Goal: Communication & Community: Answer question/provide support

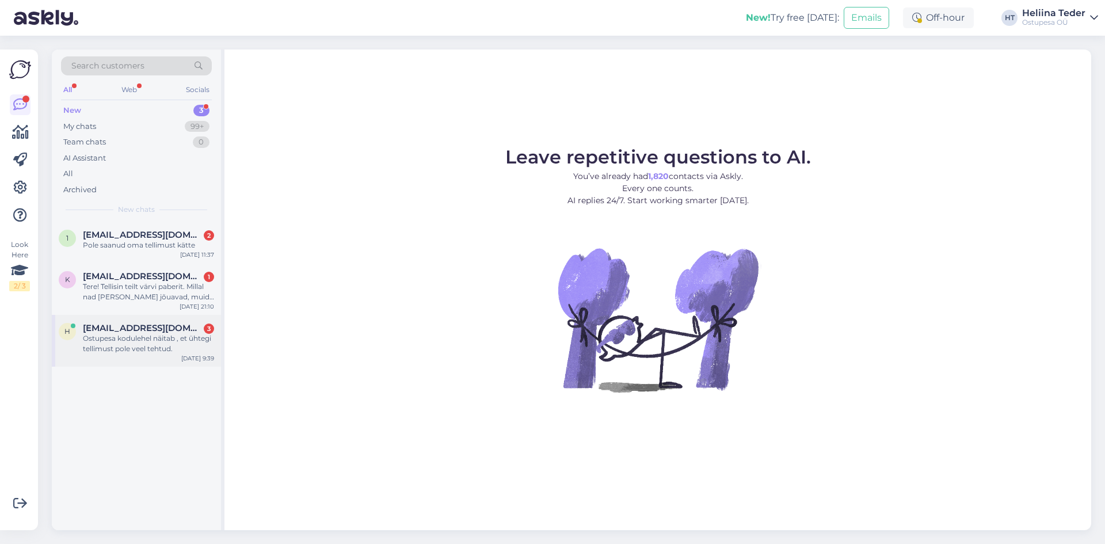
click at [125, 330] on span "[EMAIL_ADDRESS][DOMAIN_NAME]" at bounding box center [143, 328] width 120 height 10
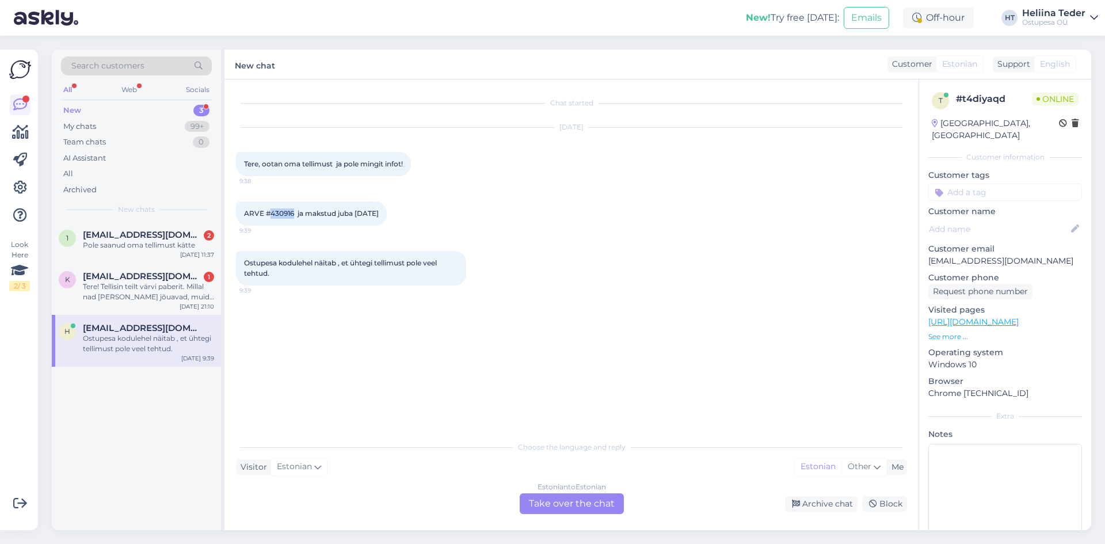
drag, startPoint x: 294, startPoint y: 212, endPoint x: 271, endPoint y: 214, distance: 23.0
click at [271, 214] on span "ARVE #430916 ja makstud juba [DATE]" at bounding box center [311, 213] width 135 height 9
click at [274, 207] on div "ARVE #430916 ja makstud juba [DATE] 9:39" at bounding box center [311, 213] width 151 height 24
drag, startPoint x: 294, startPoint y: 214, endPoint x: 270, endPoint y: 215, distance: 24.2
click at [270, 215] on span "ARVE #430916 ja makstud juba [DATE]" at bounding box center [311, 213] width 135 height 9
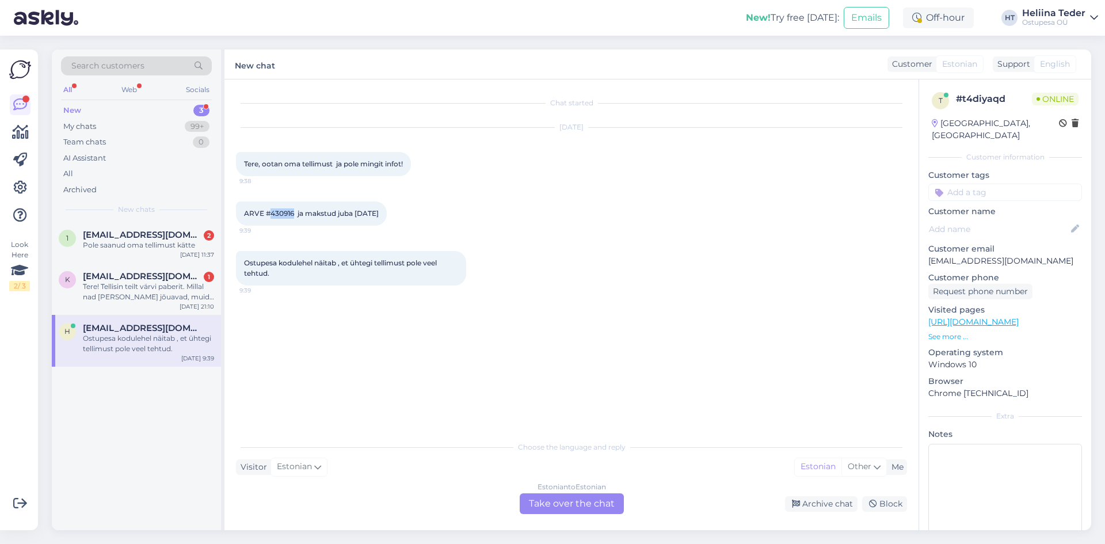
copy span "430916"
click at [628, 502] on div "Archive chat Block" at bounding box center [767, 504] width 279 height 16
click at [592, 506] on div "Estonian to Estonian Take over the chat" at bounding box center [572, 503] width 104 height 21
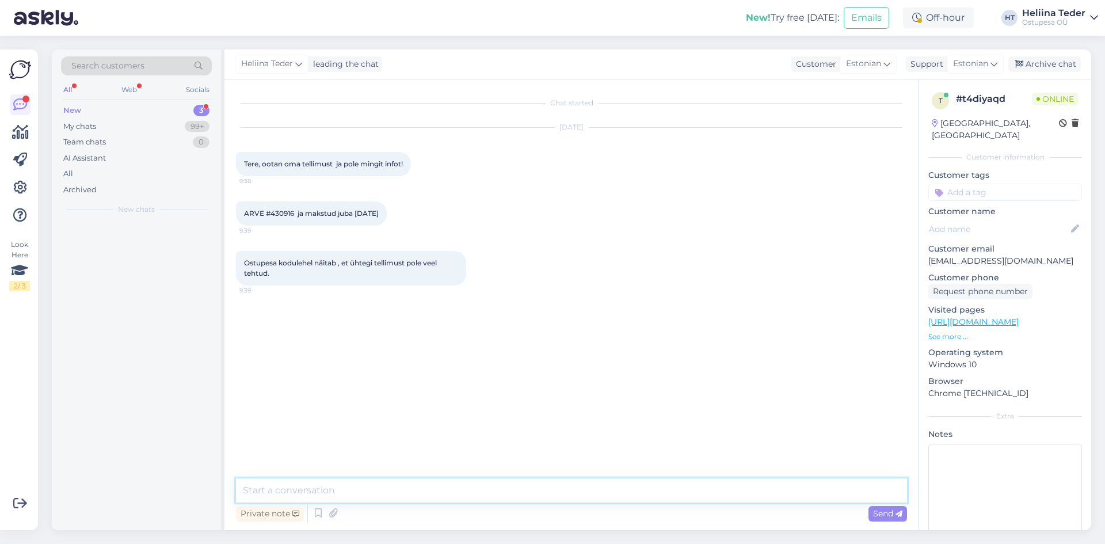
click at [414, 489] on textarea at bounding box center [571, 490] width 671 height 24
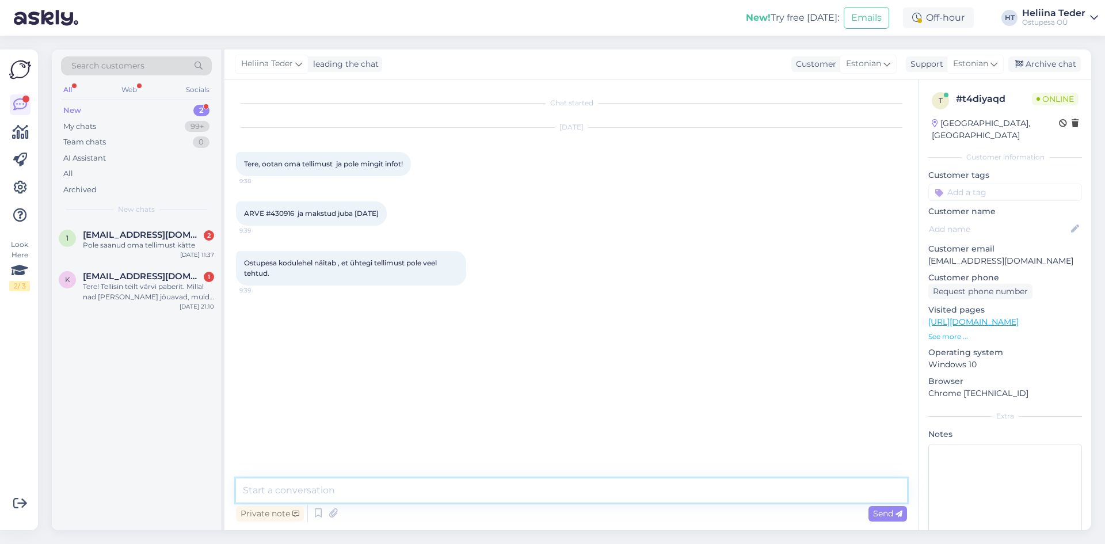
paste textarea "Tere! Tarneinfo on [PERSON_NAME] iga postituse juures kirjas, palume seda telli…"
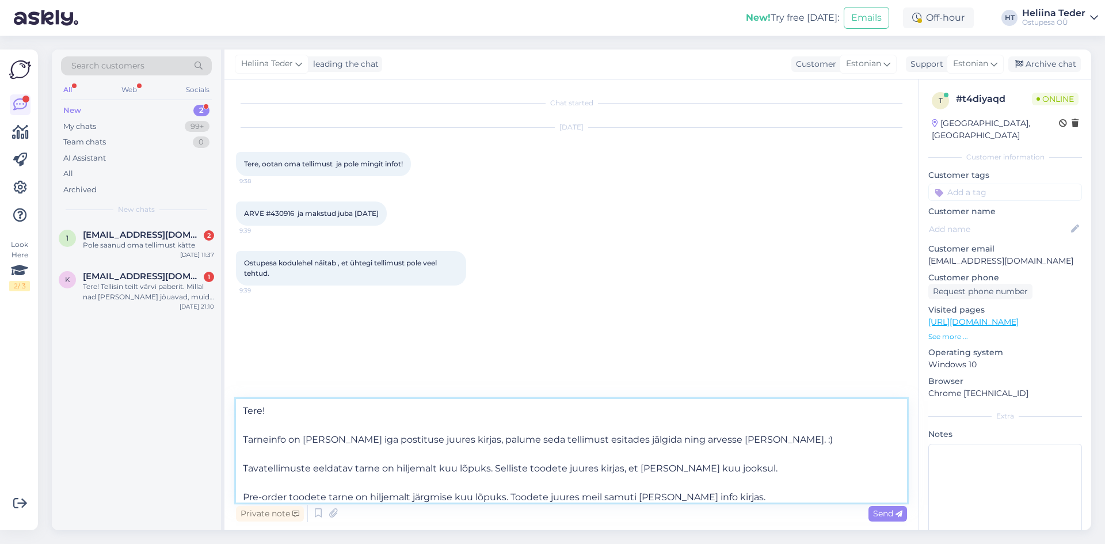
scroll to position [2, 0]
drag, startPoint x: 722, startPoint y: 496, endPoint x: 235, endPoint y: 437, distance: 490.4
click at [235, 437] on div "Chat started [DATE] Tere, ootan oma tellimust ja pole mingit infot! 9:38 ARVE #…" at bounding box center [571, 304] width 694 height 451
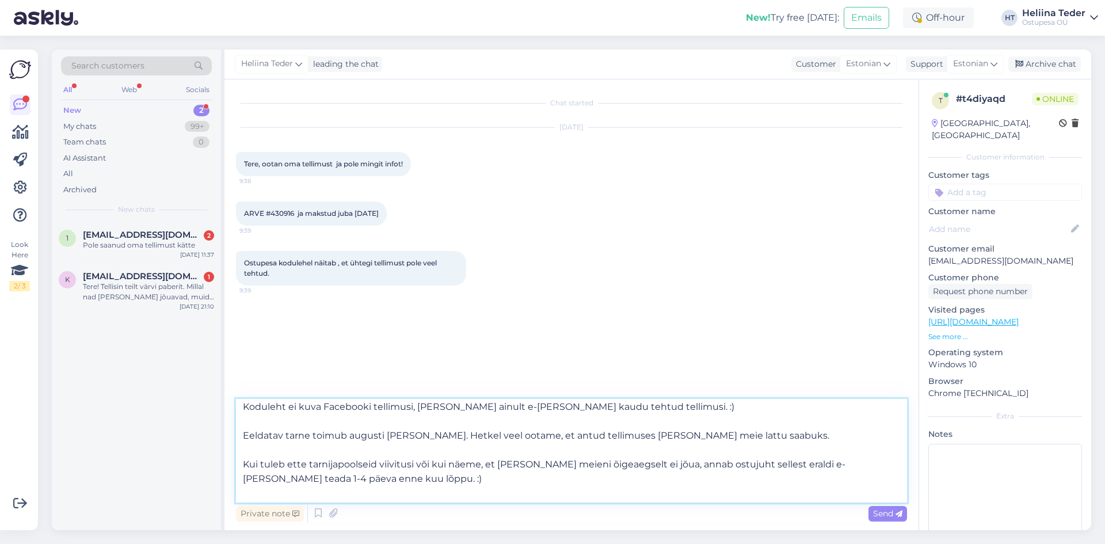
scroll to position [49, 0]
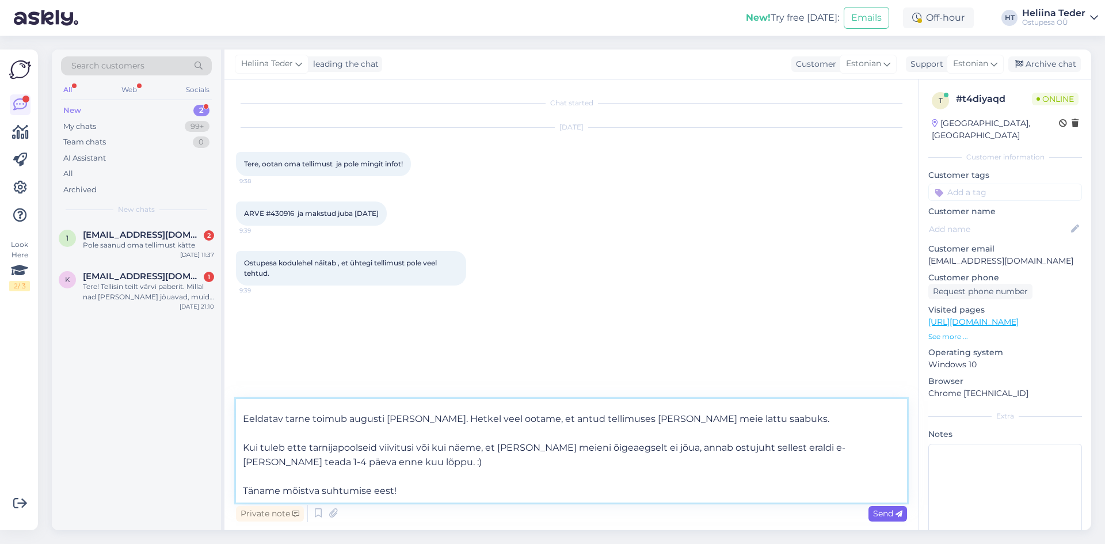
type textarea "Tere! Koduleht ei kuva Facebooki tellimusi, [PERSON_NAME] ainult e-[PERSON_NAME…"
click at [895, 520] on div "Send" at bounding box center [887, 514] width 39 height 16
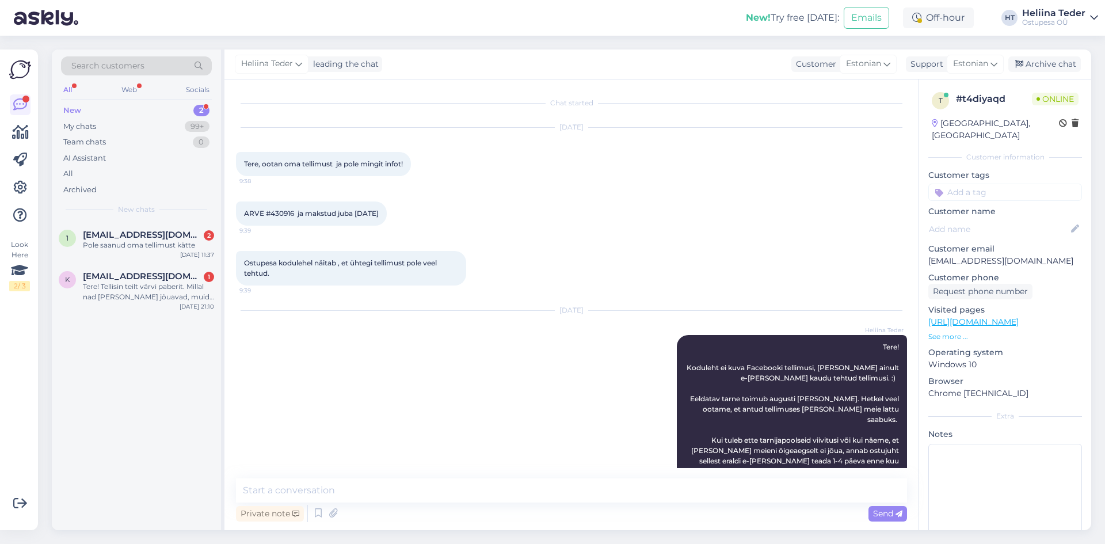
scroll to position [0, 0]
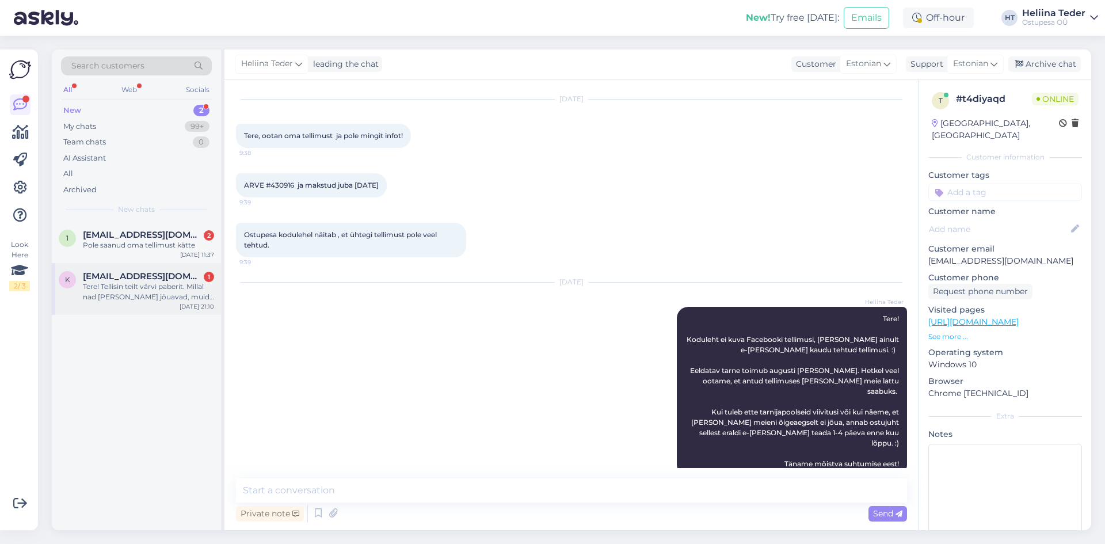
click at [145, 293] on div "Tere! Tellisin teilt värvi paberit. Millal nad [PERSON_NAME] jõuavad, muidu var…" at bounding box center [148, 291] width 131 height 21
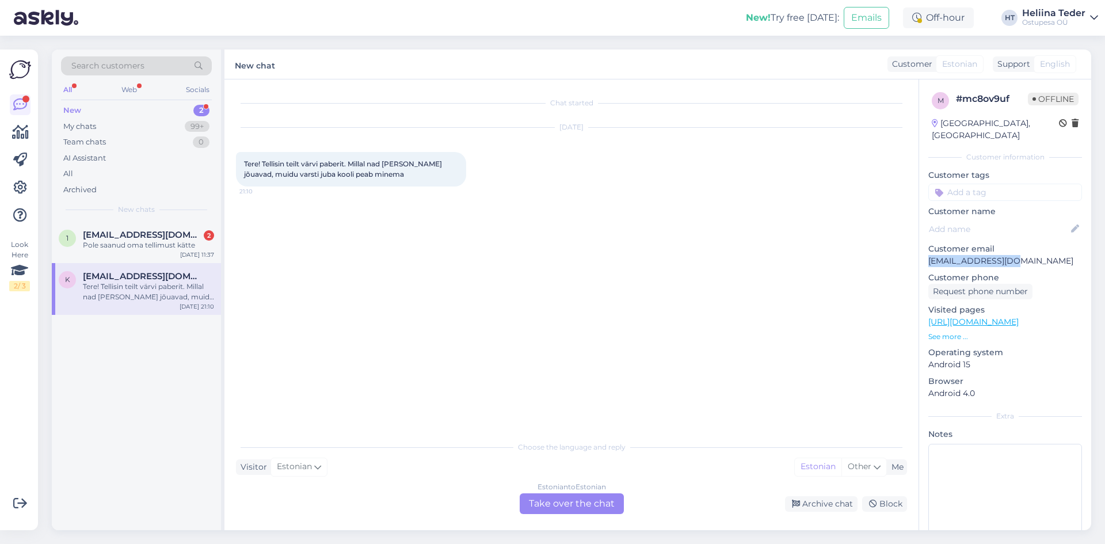
drag, startPoint x: 1002, startPoint y: 247, endPoint x: 924, endPoint y: 249, distance: 78.3
click at [924, 249] on div "m # mc8ov9uf Offline [GEOGRAPHIC_DATA], [GEOGRAPHIC_DATA] Customer information …" at bounding box center [1005, 321] width 172 height 485
copy p "[EMAIL_ADDRESS][DOMAIN_NAME]"
click at [531, 498] on div "Estonian to Estonian Take over the chat" at bounding box center [572, 503] width 104 height 21
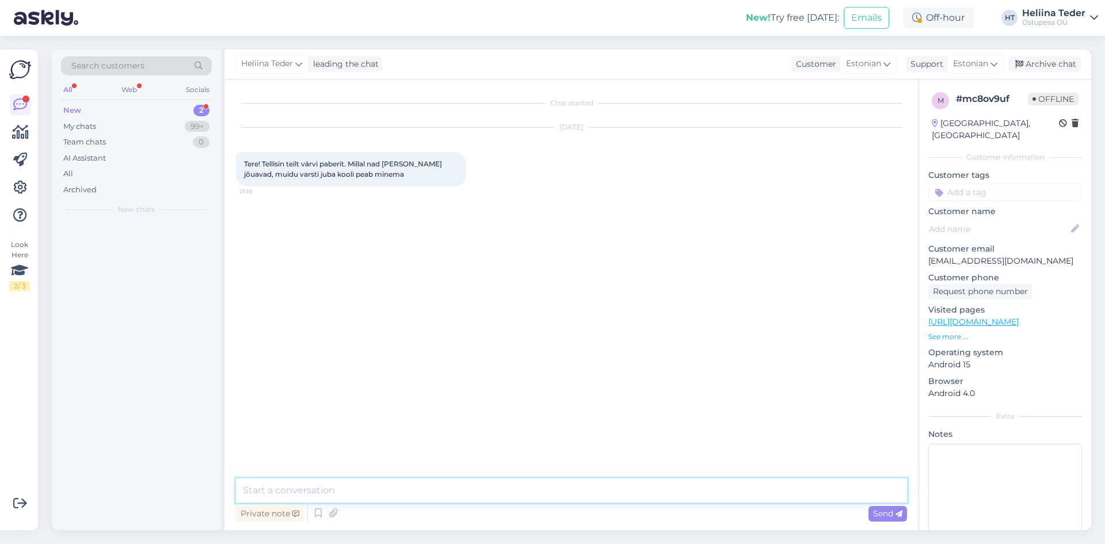
click at [384, 490] on textarea at bounding box center [571, 490] width 671 height 24
paste textarea "[EMAIL_ADDRESS][DOMAIN_NAME]"
type textarea "[EMAIL_ADDRESS][DOMAIN_NAME]"
click at [319, 493] on textarea at bounding box center [571, 490] width 671 height 24
paste textarea "Tere! Tarneinfo on [PERSON_NAME] iga postituse juures kirjas, palume seda telli…"
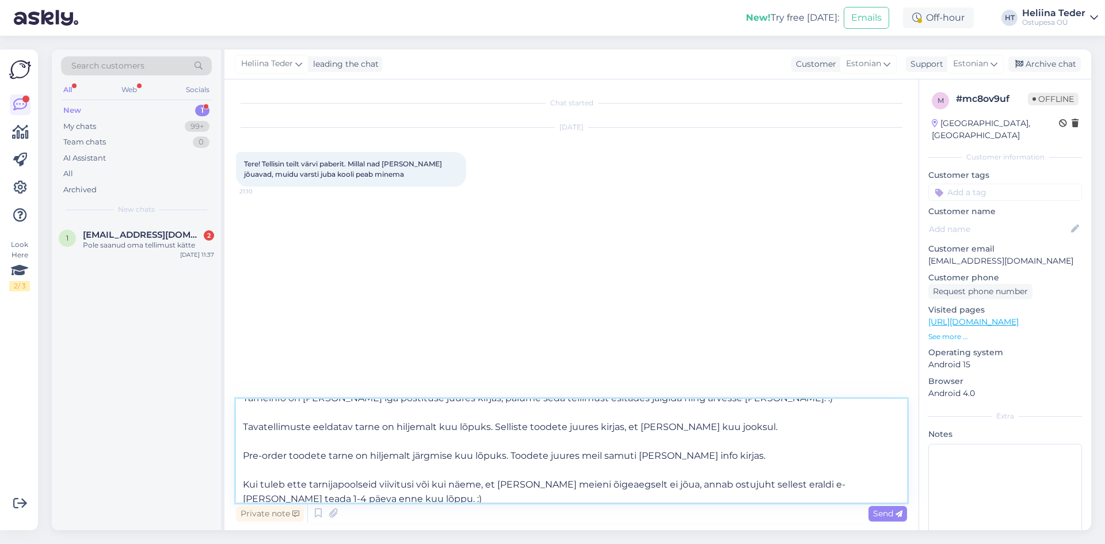
scroll to position [21, 0]
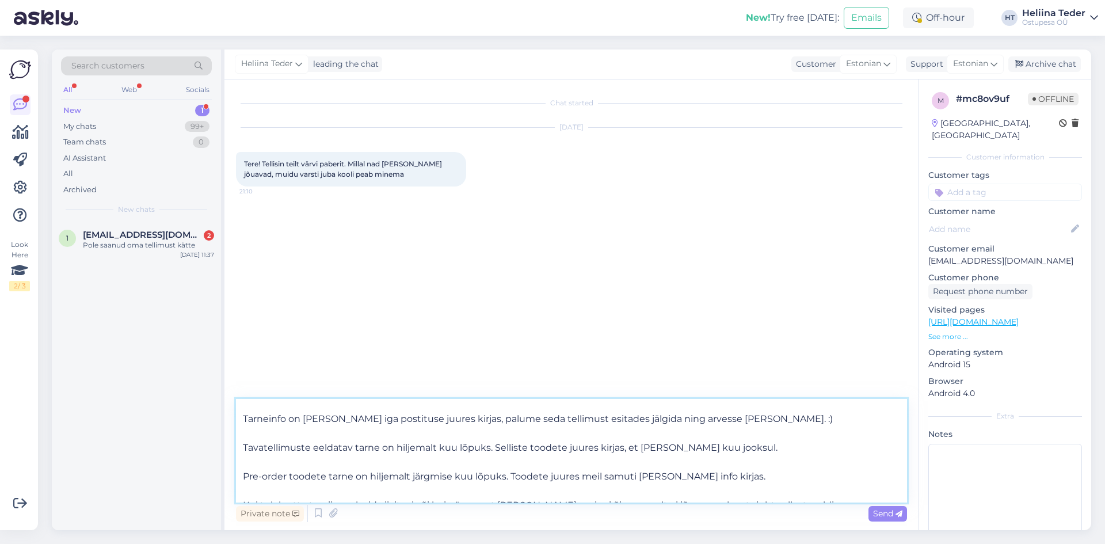
drag, startPoint x: 735, startPoint y: 477, endPoint x: 237, endPoint y: 414, distance: 502.2
click at [237, 414] on textarea "Tere! Tarneinfo on [PERSON_NAME] iga postituse juures kirjas, palume seda telli…" at bounding box center [571, 451] width 671 height 104
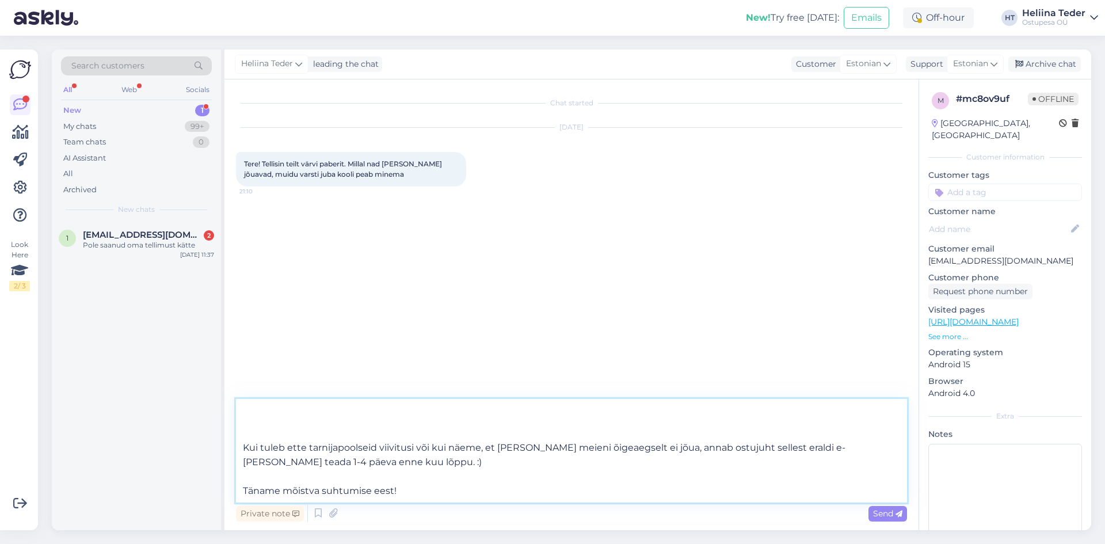
scroll to position [0, 0]
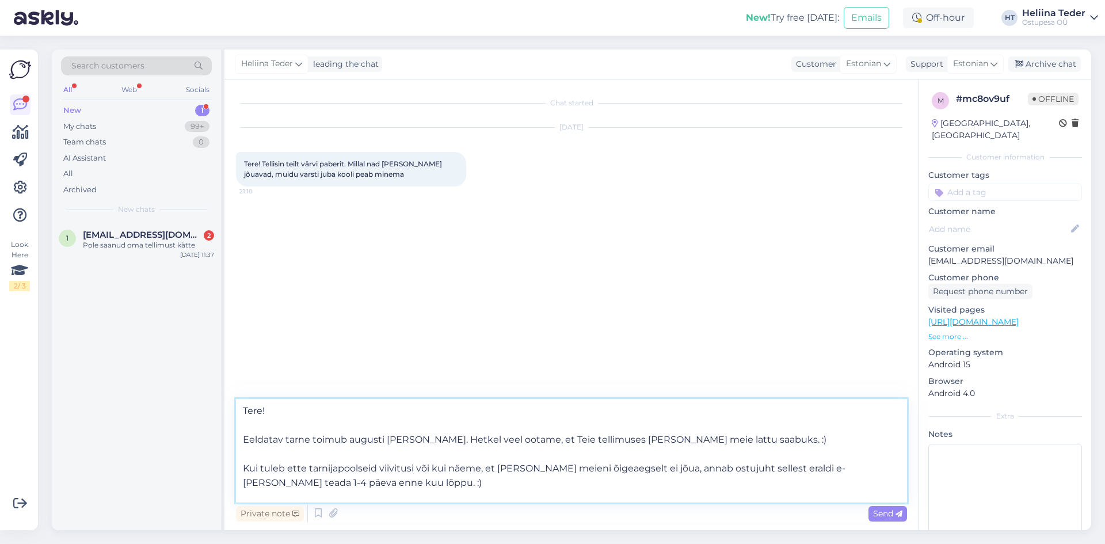
type textarea "Tere! Eeldatav tarne toimub augusti [PERSON_NAME]. Hetkel veel ootame, et Teie …"
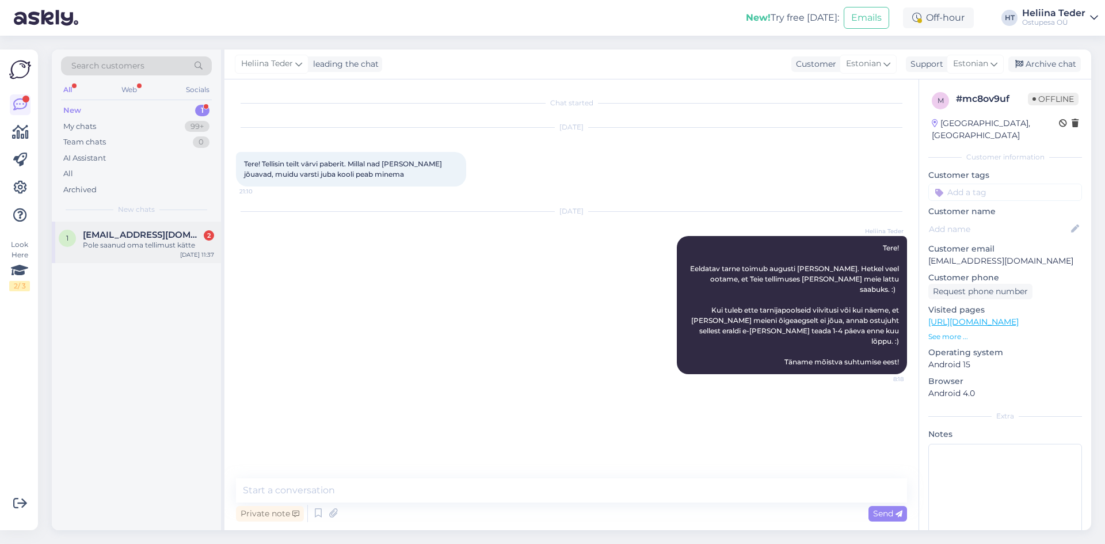
click at [124, 235] on span "[EMAIL_ADDRESS][DOMAIN_NAME]" at bounding box center [143, 235] width 120 height 10
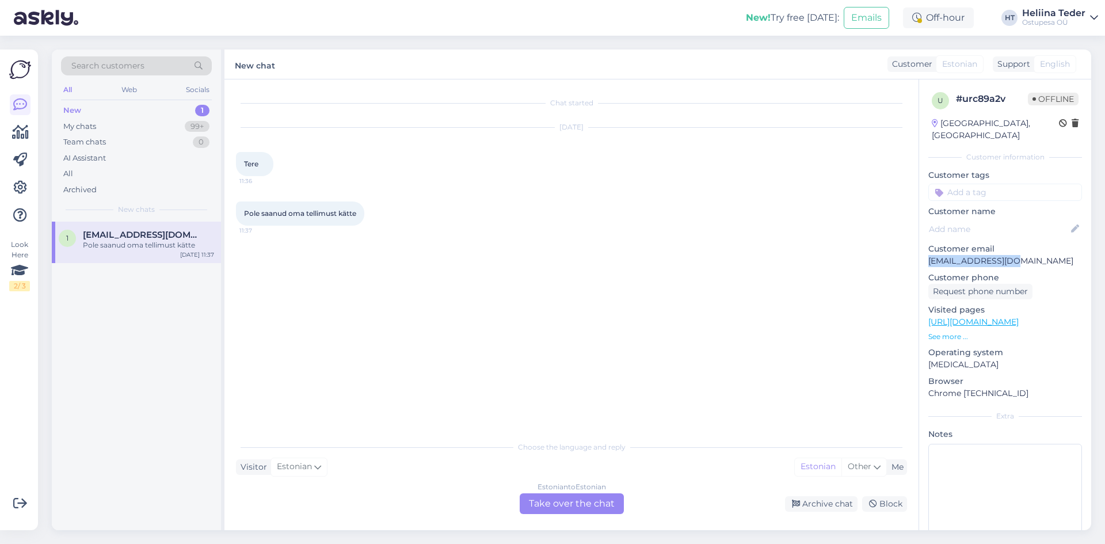
drag, startPoint x: 1012, startPoint y: 250, endPoint x: 929, endPoint y: 246, distance: 82.4
click at [929, 255] on p "[EMAIL_ADDRESS][DOMAIN_NAME]" at bounding box center [1005, 261] width 154 height 12
copy p "[EMAIL_ADDRESS][DOMAIN_NAME]"
click at [557, 501] on div "Estonian to Estonian Take over the chat" at bounding box center [572, 503] width 104 height 21
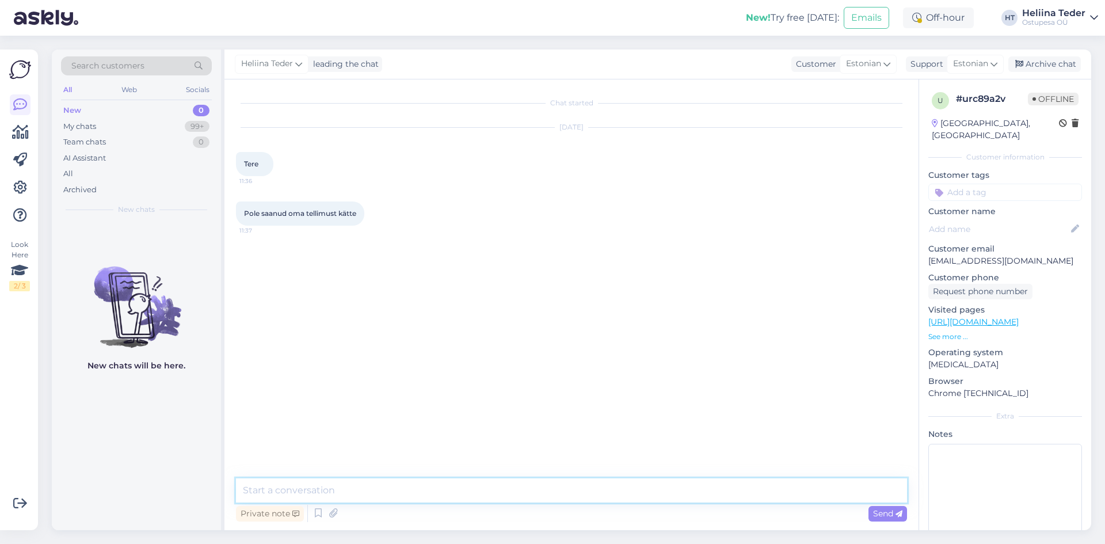
click at [332, 487] on textarea at bounding box center [571, 490] width 671 height 24
paste textarea "Tere! Tarneinfo on [PERSON_NAME] iga postituse juures kirjas, palume seda telli…"
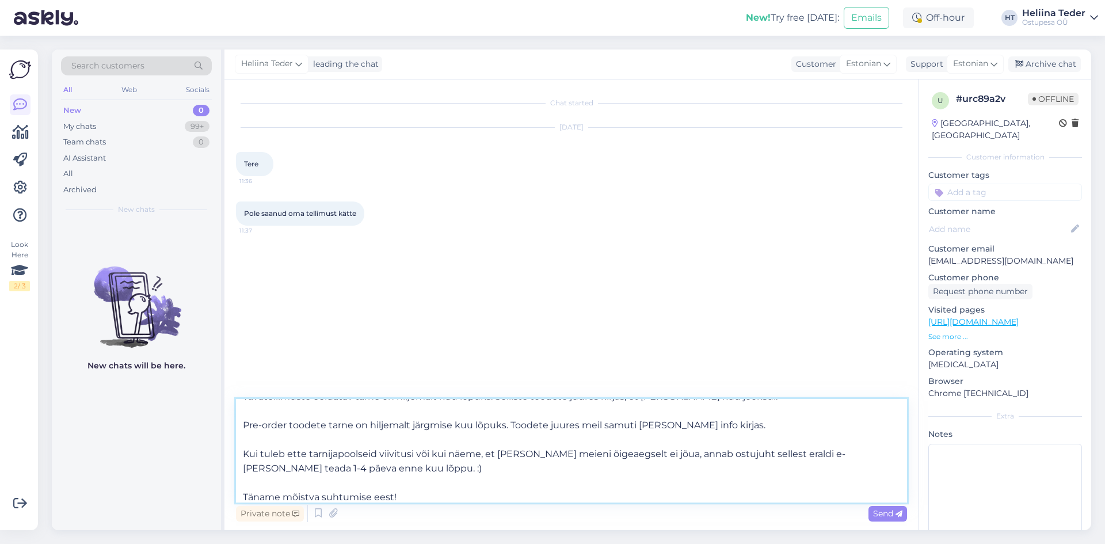
scroll to position [14, 0]
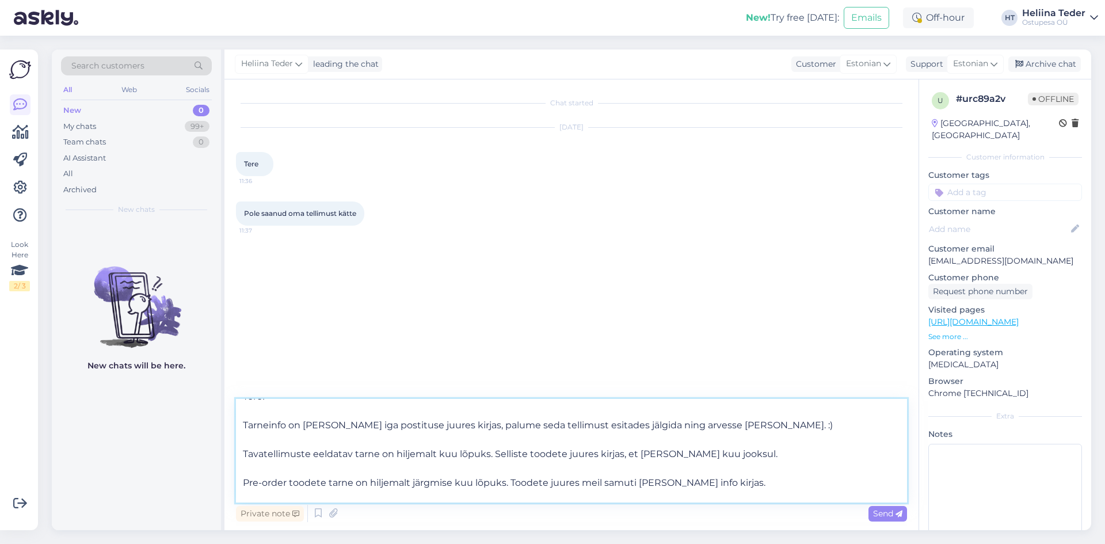
drag, startPoint x: 735, startPoint y: 484, endPoint x: 235, endPoint y: 423, distance: 504.4
click at [235, 423] on div "Chat started [DATE] Tere 11:36 Pole saanud oma tellimust kätte 11:37 Tere! Tarn…" at bounding box center [571, 304] width 694 height 451
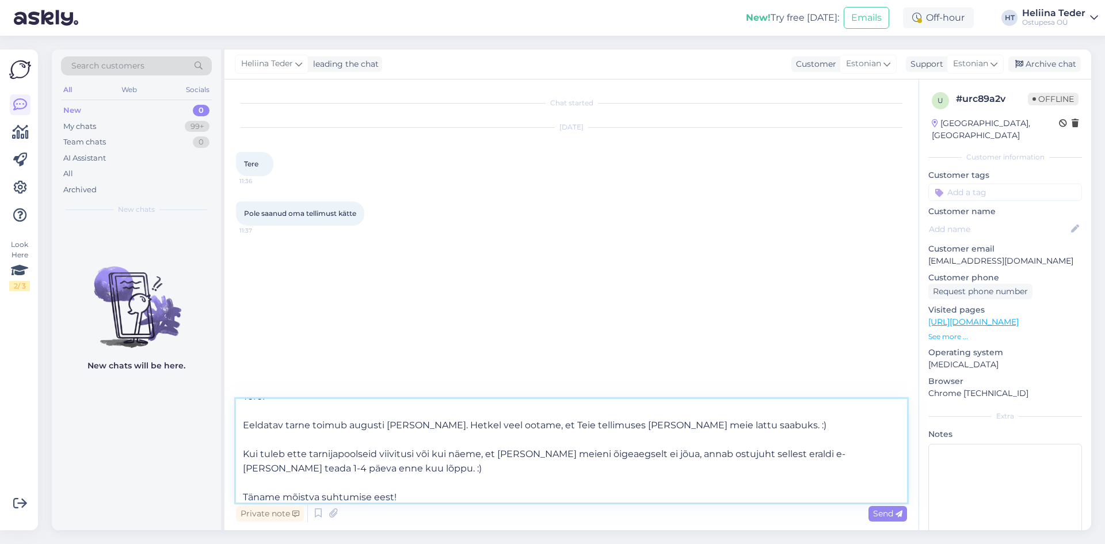
type textarea "Tere! Eeldatav tarne toimub augusti [PERSON_NAME]. Hetkel veel ootame, et Teie …"
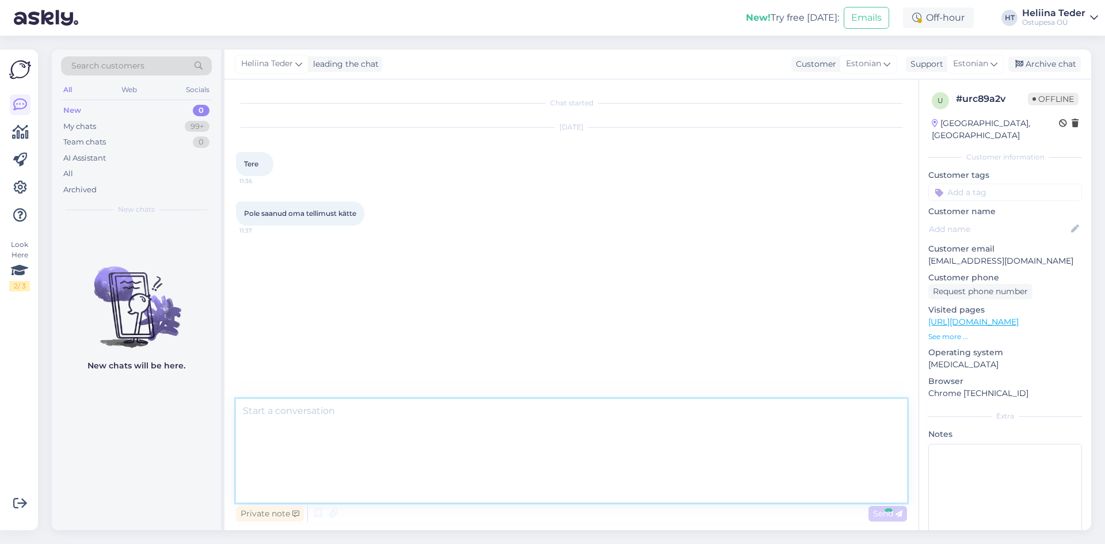
scroll to position [0, 0]
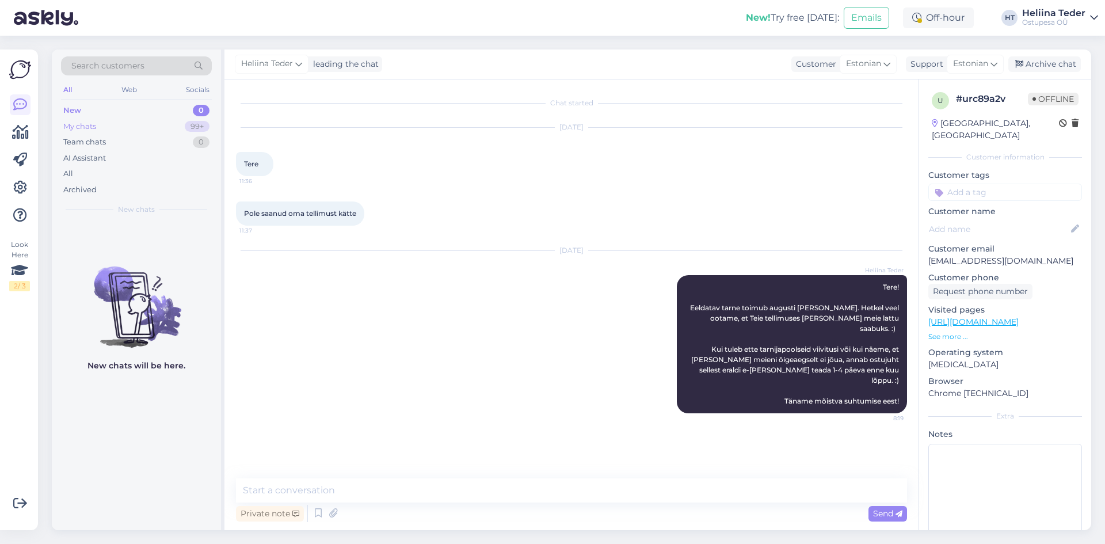
click at [93, 129] on div "My chats" at bounding box center [79, 127] width 33 height 12
